Goal: Information Seeking & Learning: Learn about a topic

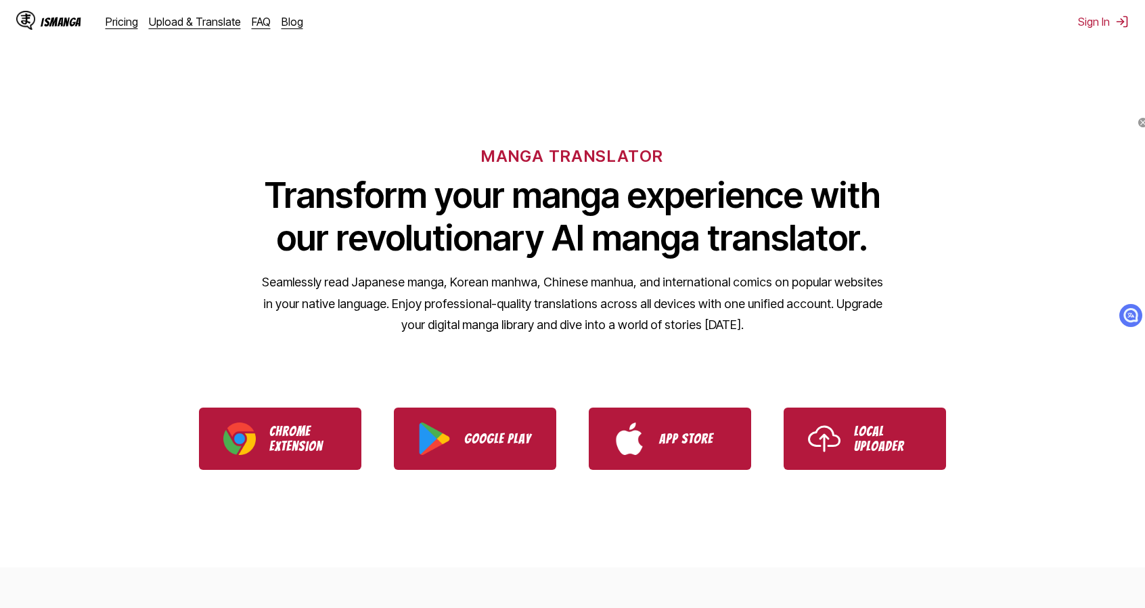
select select "**"
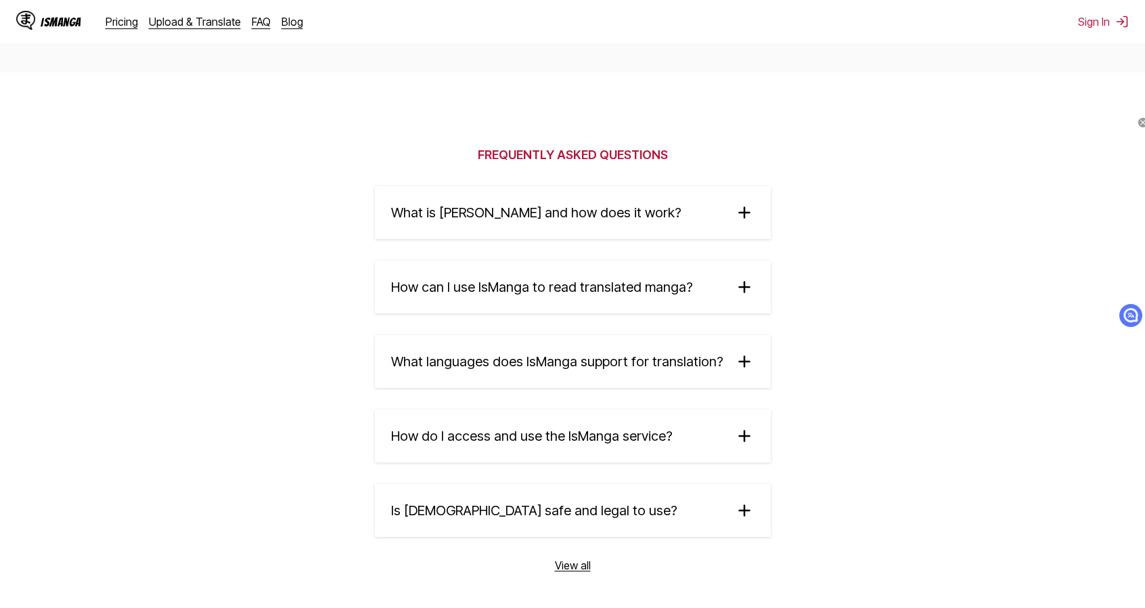
scroll to position [2098, 0]
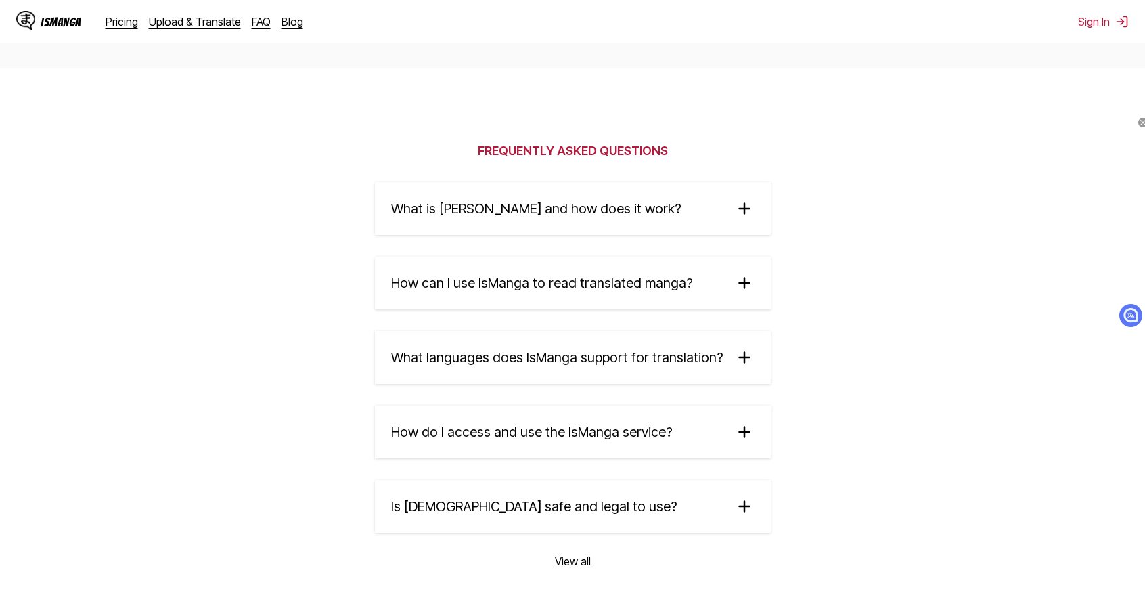
click at [657, 221] on summary "What is [PERSON_NAME] and how does it work?" at bounding box center [573, 208] width 396 height 53
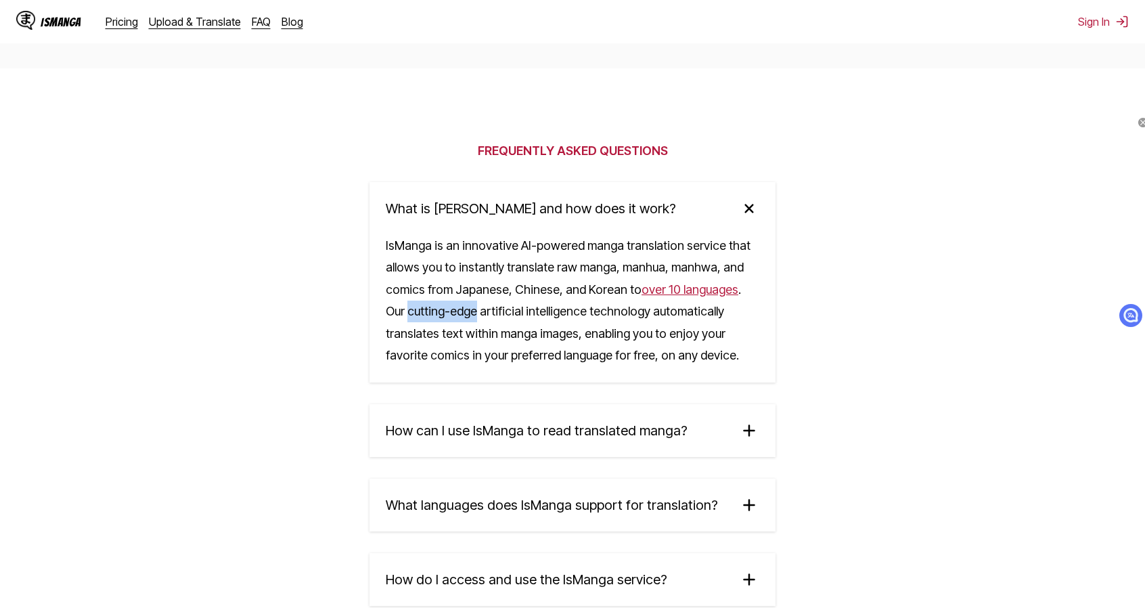
drag, startPoint x: 451, startPoint y: 324, endPoint x: 387, endPoint y: 319, distance: 63.8
click at [387, 319] on div "IsManga is an innovative AI-powered manga translation service that allows you t…" at bounding box center [573, 309] width 406 height 148
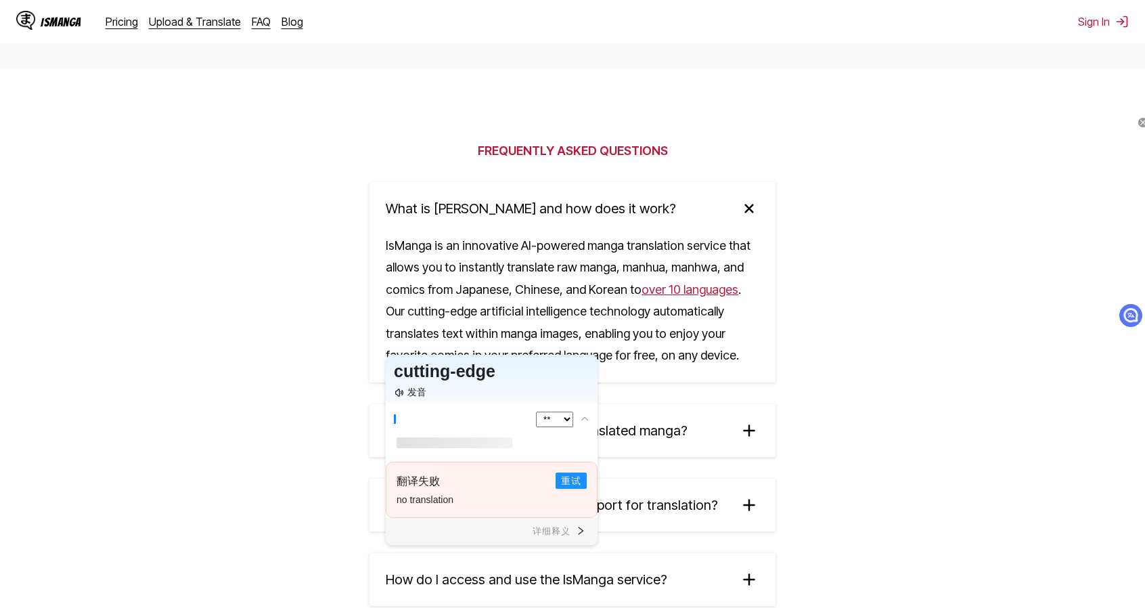
click at [498, 324] on div "IsManga is an innovative AI-powered manga translation service that allows you t…" at bounding box center [573, 309] width 406 height 148
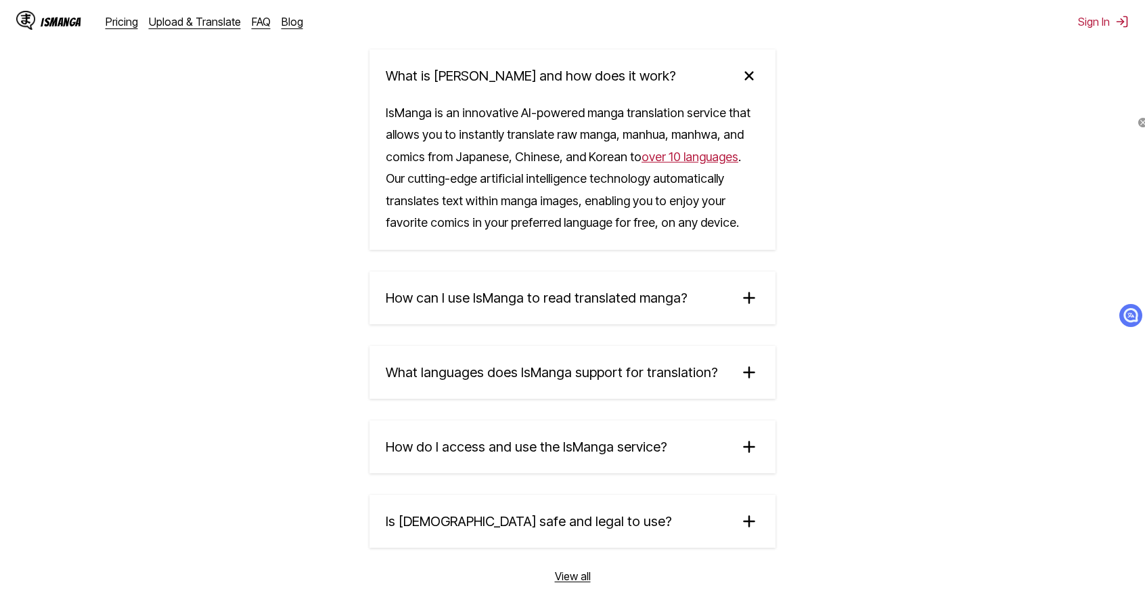
scroll to position [2234, 0]
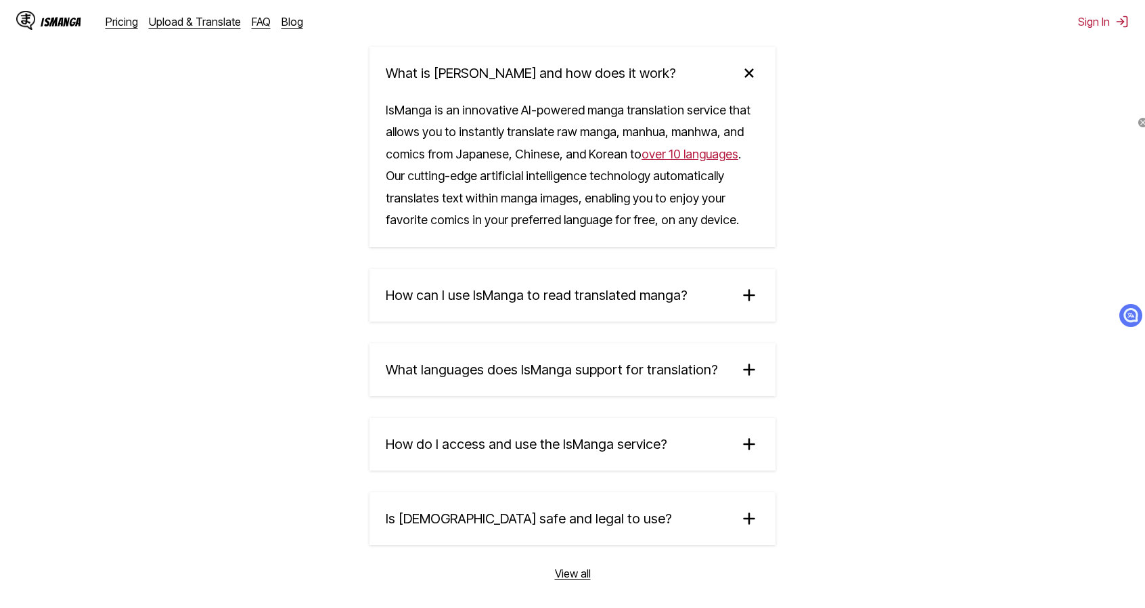
click at [500, 313] on summary "How can I use IsManga to read translated manga?" at bounding box center [573, 295] width 406 height 53
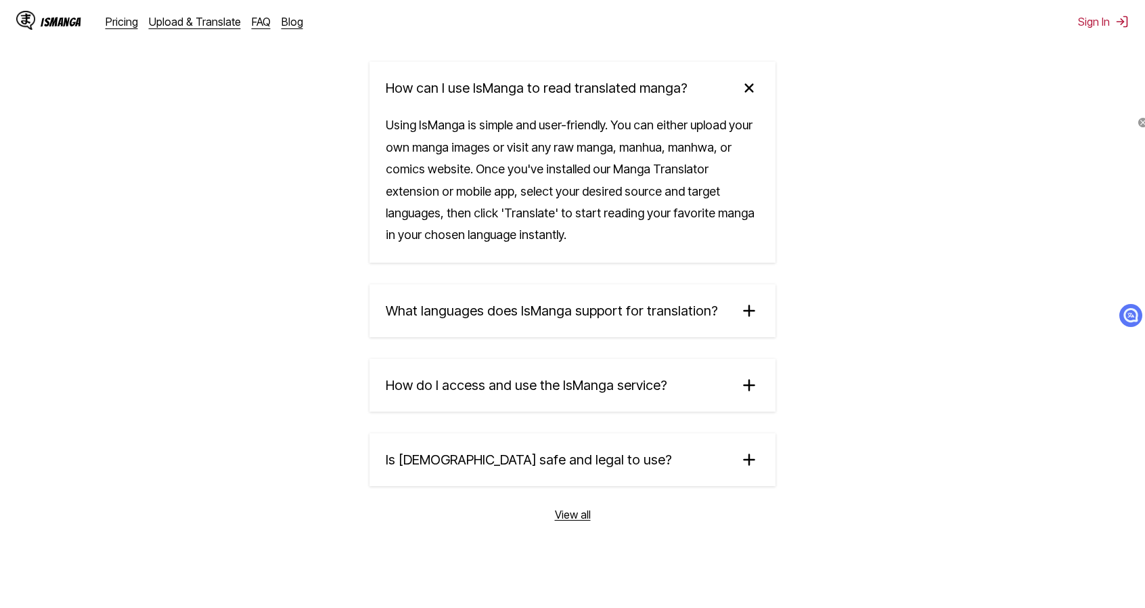
scroll to position [2505, 0]
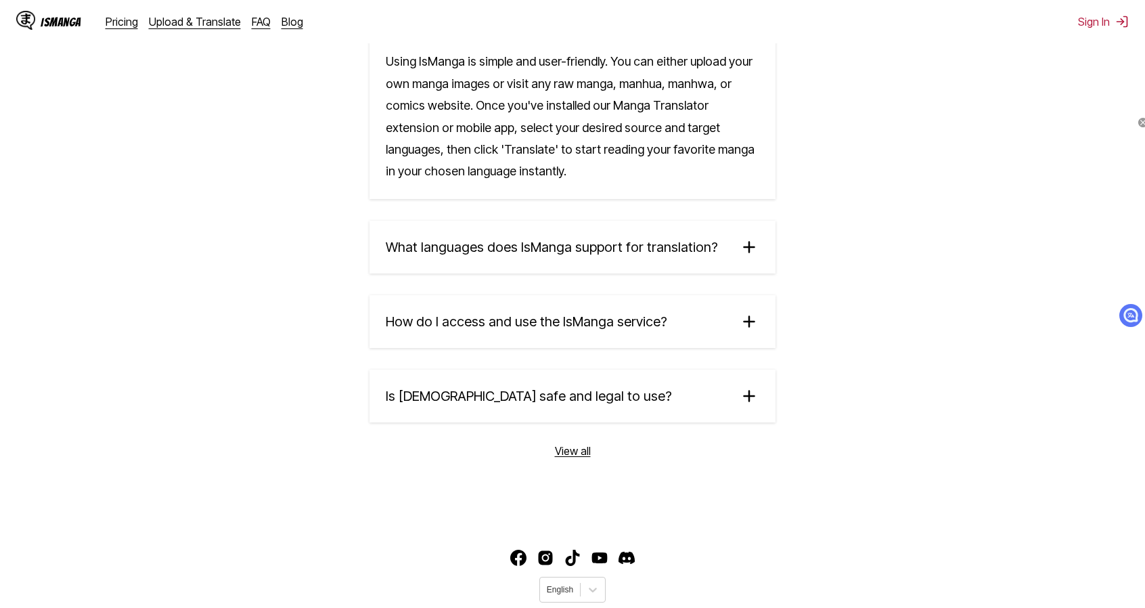
click at [523, 263] on summary "What languages does IsManga support for translation?" at bounding box center [573, 247] width 406 height 53
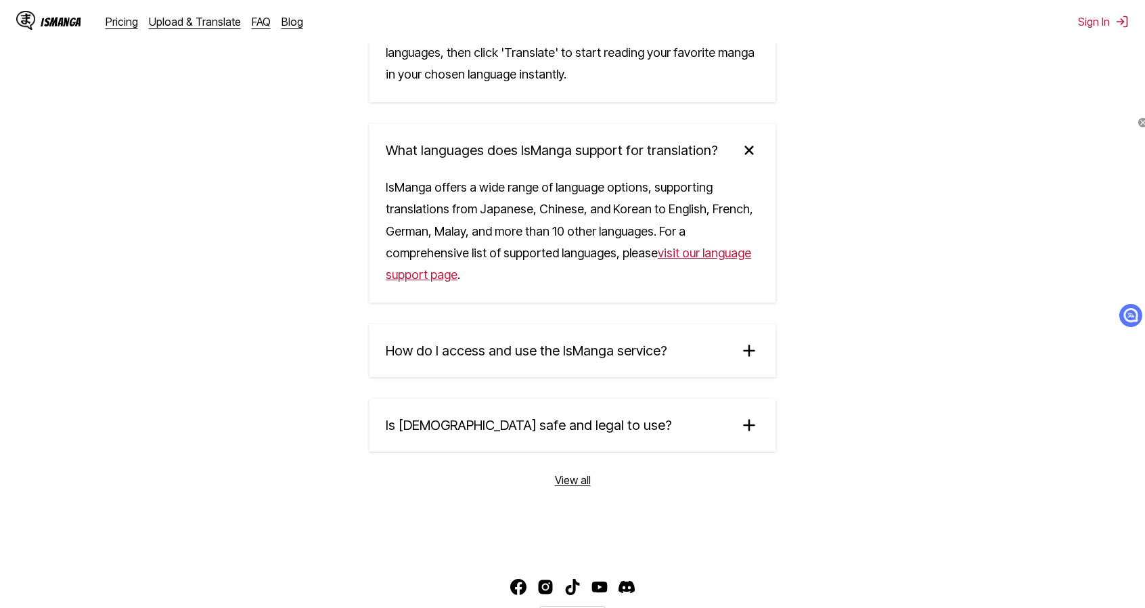
scroll to position [2640, 0]
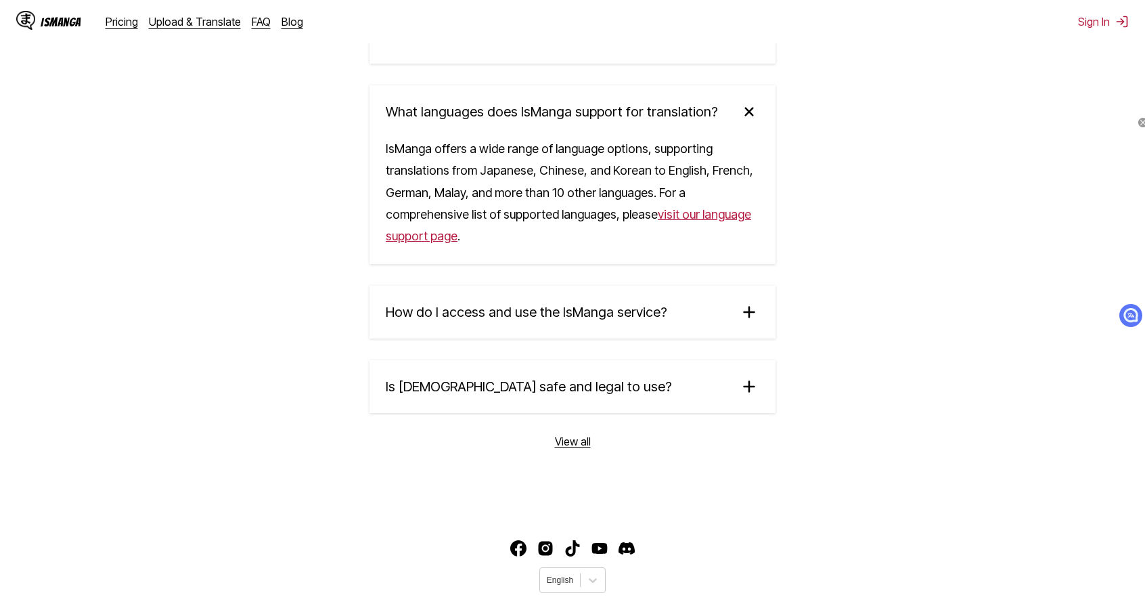
click at [525, 309] on summary "How do I access and use the IsManga service?" at bounding box center [573, 312] width 406 height 53
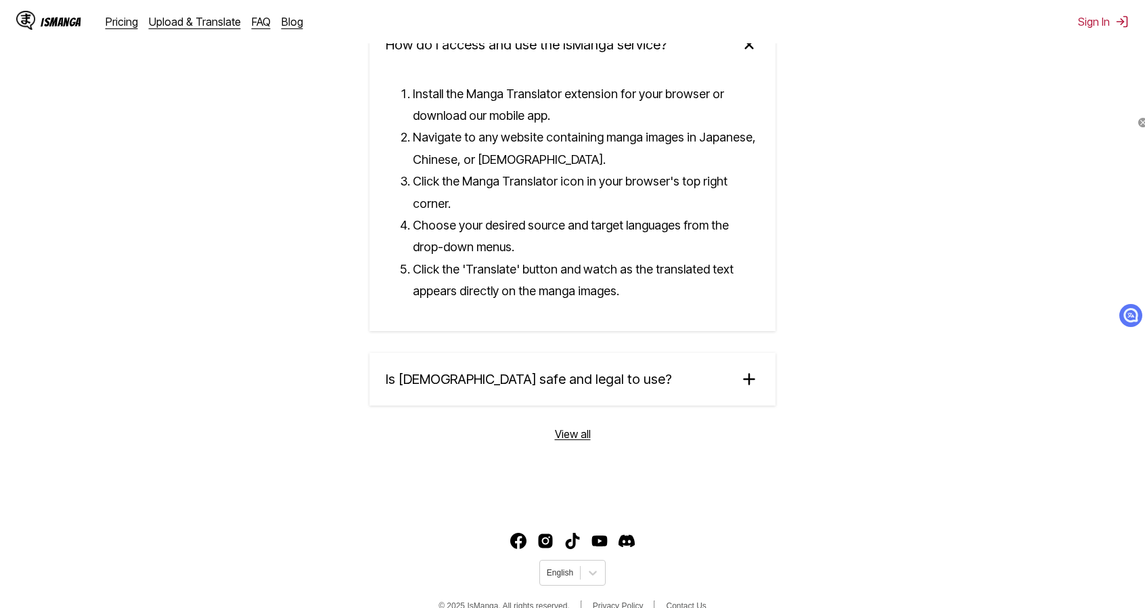
scroll to position [2911, 0]
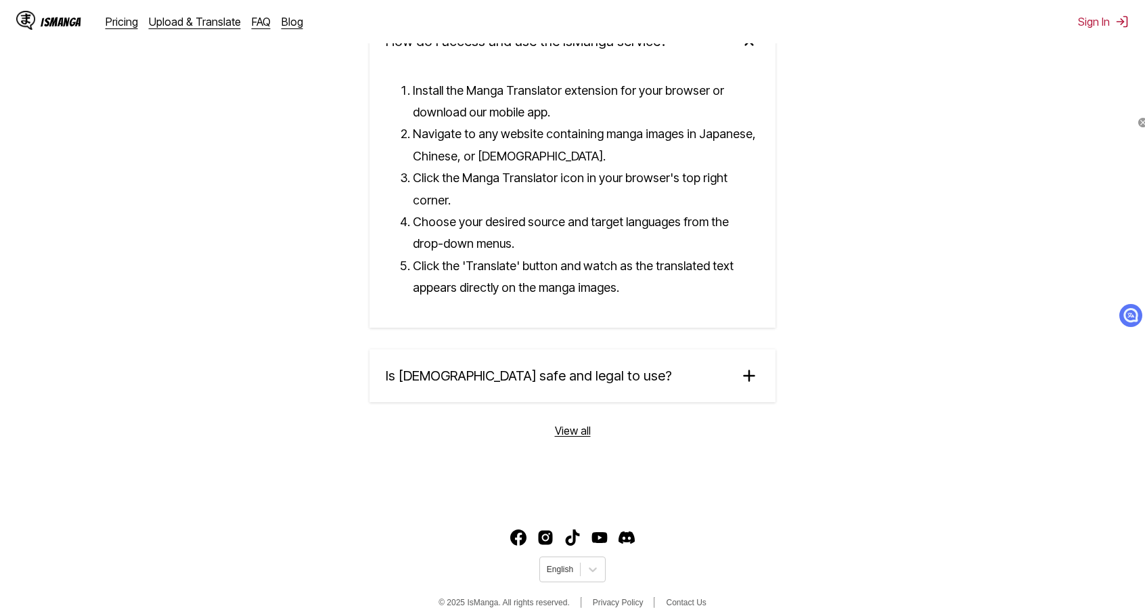
click at [521, 368] on span "Is [DEMOGRAPHIC_DATA] safe and legal to use?" at bounding box center [529, 376] width 286 height 16
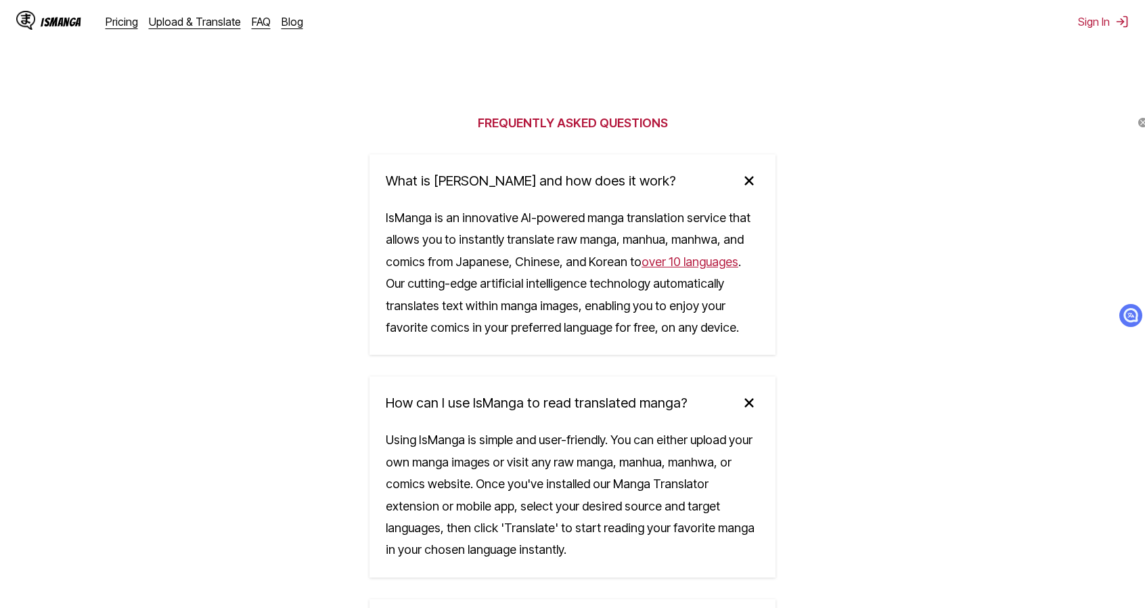
scroll to position [1893, 0]
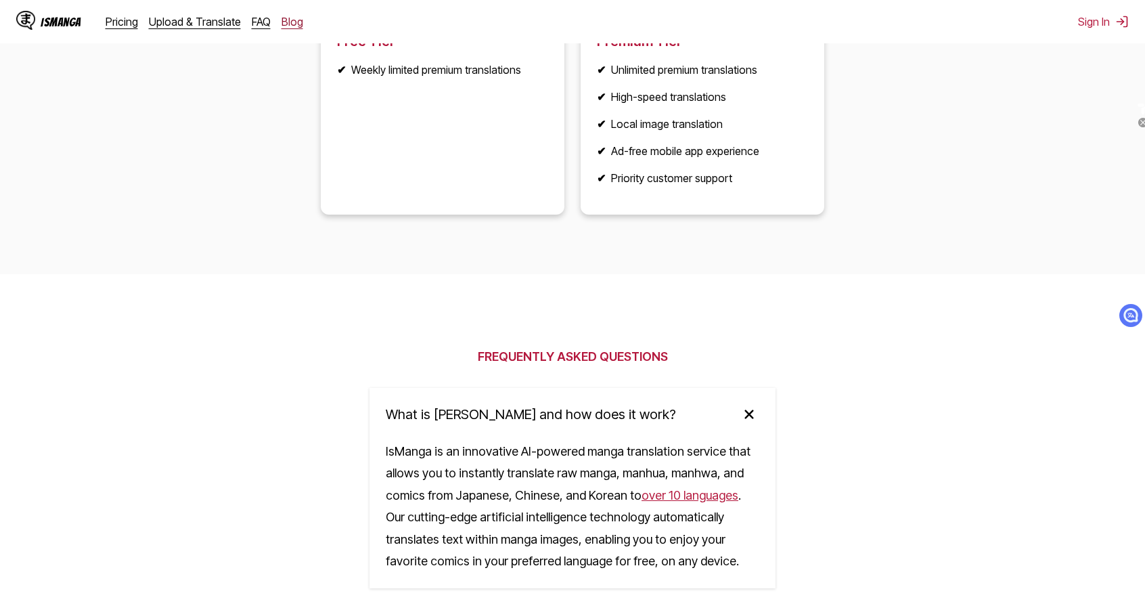
click at [283, 20] on link "Blog" at bounding box center [293, 22] width 22 height 14
